Goal: Check status: Check status

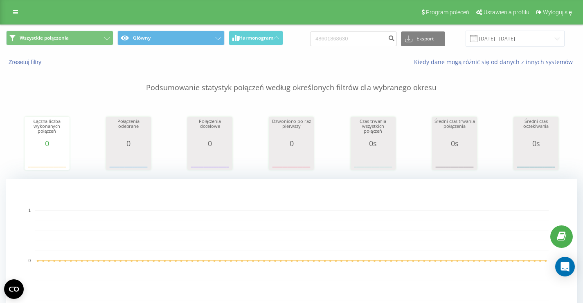
click at [373, 46] on div "48601868630 Eksport .csv .xls .xlsx [DATE] - [DATE]" at bounding box center [437, 39] width 254 height 16
click at [373, 46] on input "48601868630" at bounding box center [353, 38] width 87 height 15
click at [373, 45] on input "48601868630" at bounding box center [353, 38] width 87 height 15
paste input "887 880 419"
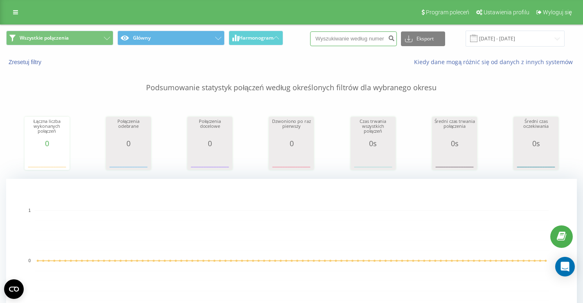
type input "887 880 419"
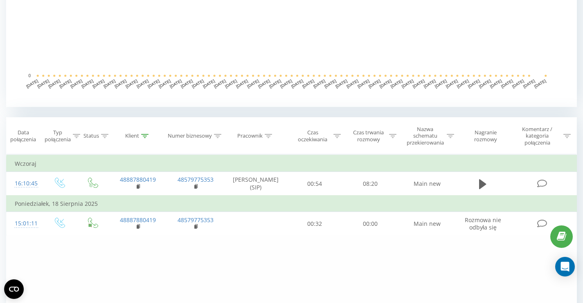
scroll to position [260, 0]
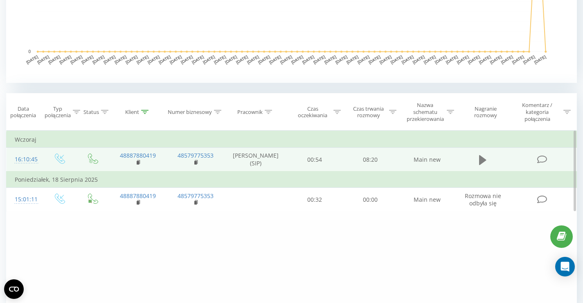
click at [480, 161] on icon at bounding box center [482, 160] width 7 height 10
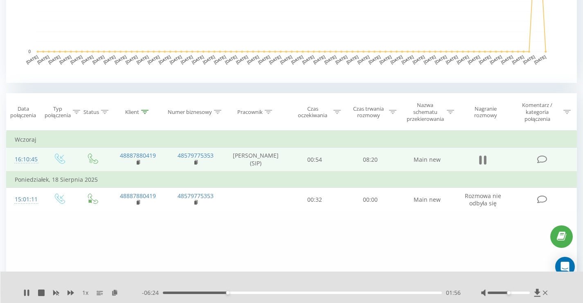
click at [480, 165] on icon at bounding box center [480, 160] width 2 height 9
click at [480, 159] on icon at bounding box center [482, 160] width 7 height 10
click at [484, 162] on icon at bounding box center [482, 160] width 7 height 11
